Goal: Information Seeking & Learning: Learn about a topic

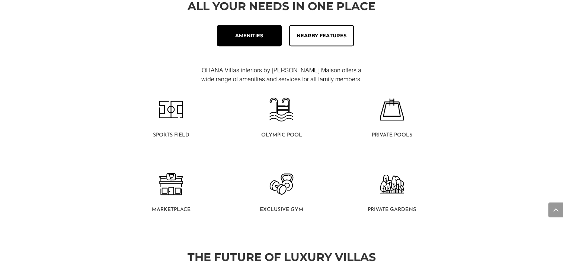
scroll to position [447, 0]
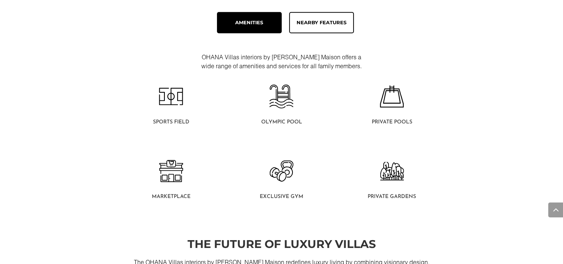
click at [312, 9] on div "Amenities Nearby Features" at bounding box center [282, 22] width 402 height 29
click at [314, 22] on div "Nearby Features" at bounding box center [322, 22] width 52 height 9
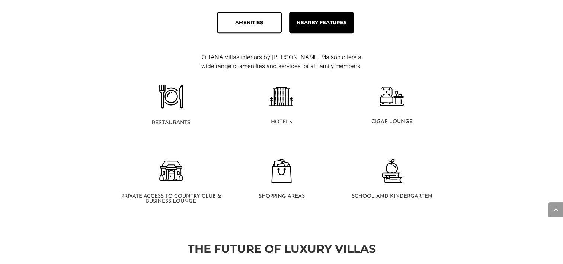
drag, startPoint x: 509, startPoint y: 99, endPoint x: 535, endPoint y: 5, distance: 97.6
click at [510, 99] on div "All Your Needs In One Place Amenities Nearby Features OHANA Villas interiors by…" at bounding box center [281, 101] width 563 height 255
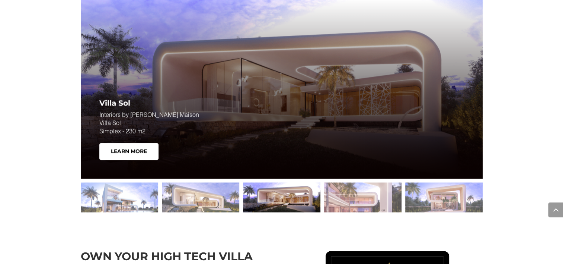
scroll to position [1042, 0]
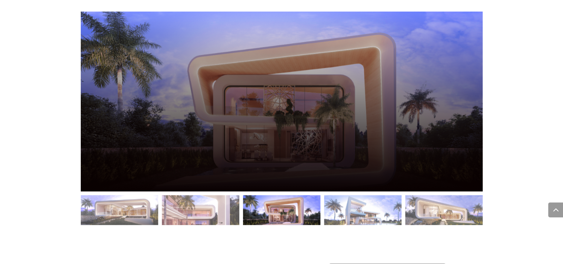
drag, startPoint x: 227, startPoint y: 87, endPoint x: 225, endPoint y: 106, distance: 18.7
click at [225, 106] on div "Villa Sol Interiors by [PERSON_NAME] Maison Villa Sol Simplex - 230 m2 Learn Mo…" at bounding box center [282, 101] width 402 height 179
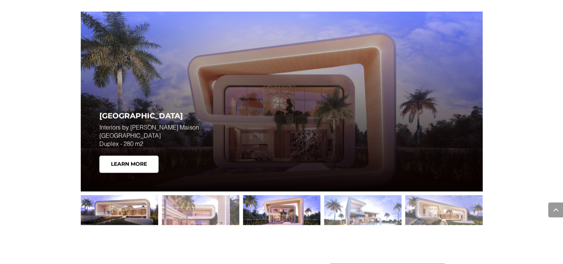
click at [130, 211] on div at bounding box center [119, 210] width 77 height 30
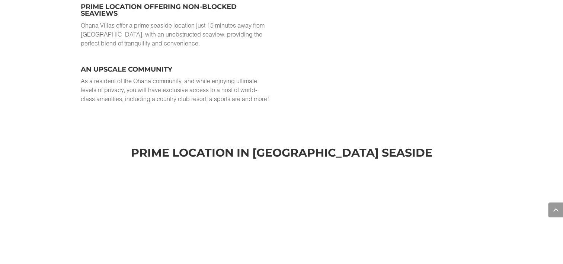
scroll to position [1526, 0]
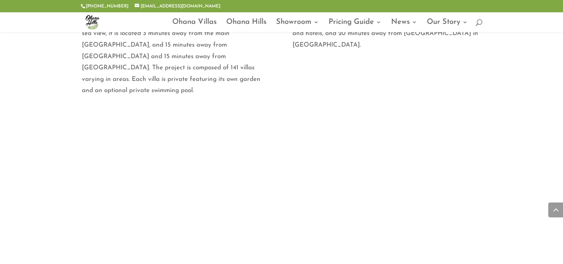
scroll to position [521, 0]
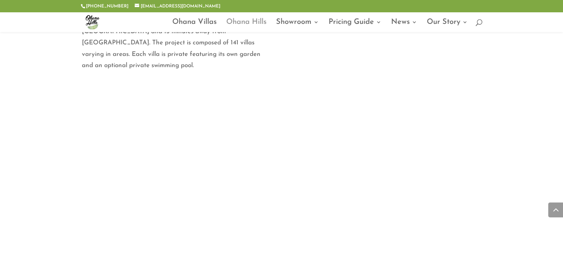
click at [252, 24] on link "Ohana Hills" at bounding box center [246, 25] width 40 height 13
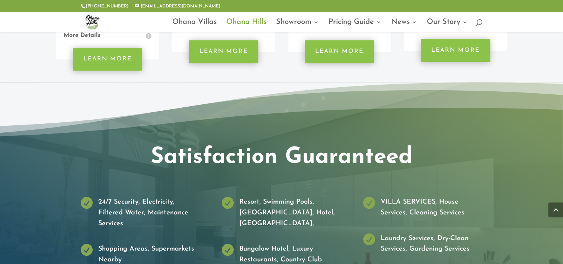
scroll to position [1117, 0]
